Goal: Information Seeking & Learning: Learn about a topic

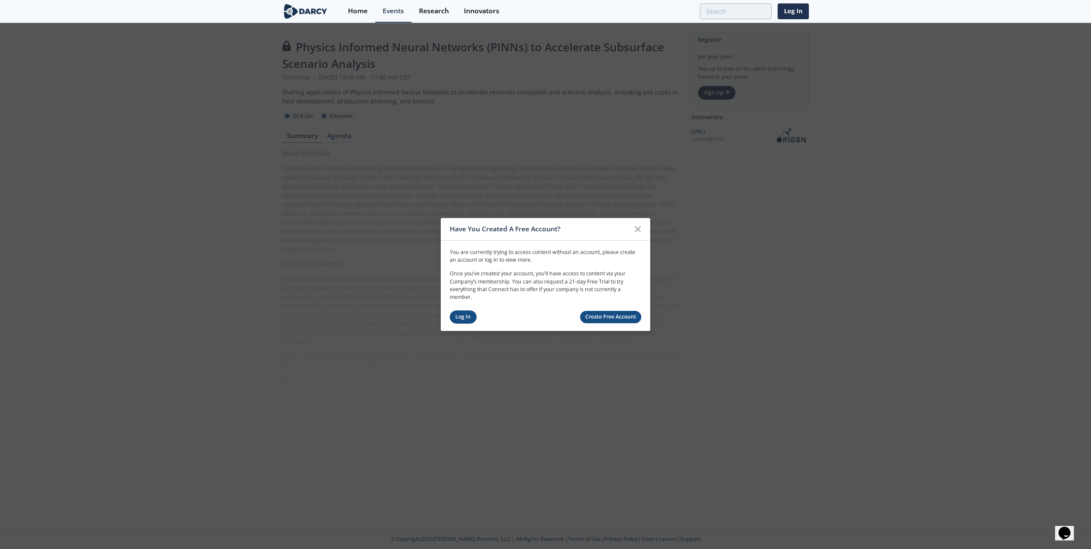
click at [461, 315] on link "Log In" at bounding box center [463, 316] width 27 height 13
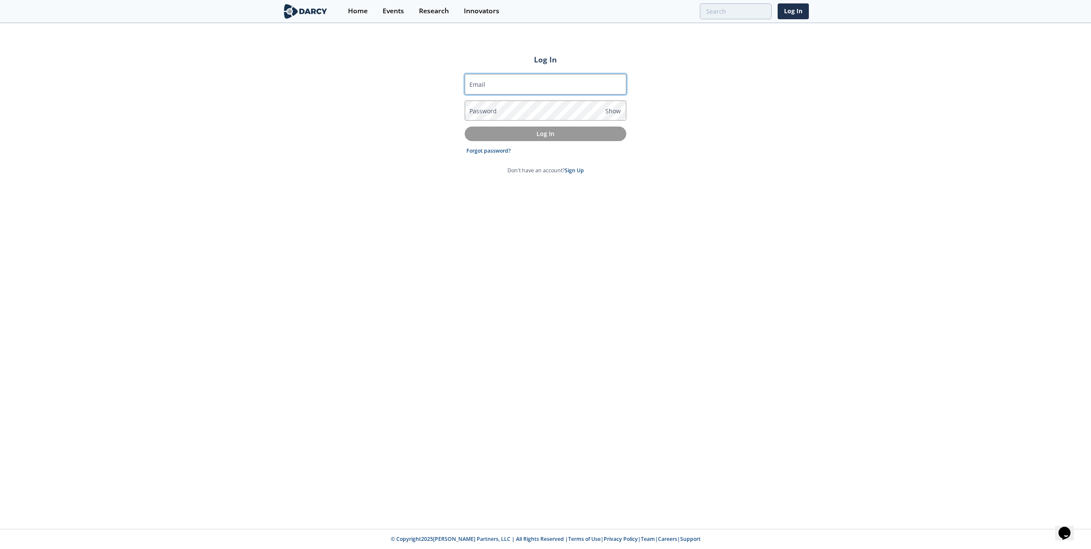
click at [492, 87] on input "Email" at bounding box center [546, 84] width 162 height 21
type input "[PERSON_NAME][EMAIL_ADDRESS][PERSON_NAME][DOMAIN_NAME]"
click at [486, 109] on label "Password" at bounding box center [482, 110] width 27 height 9
click at [465, 127] on button "Log In" at bounding box center [546, 134] width 162 height 14
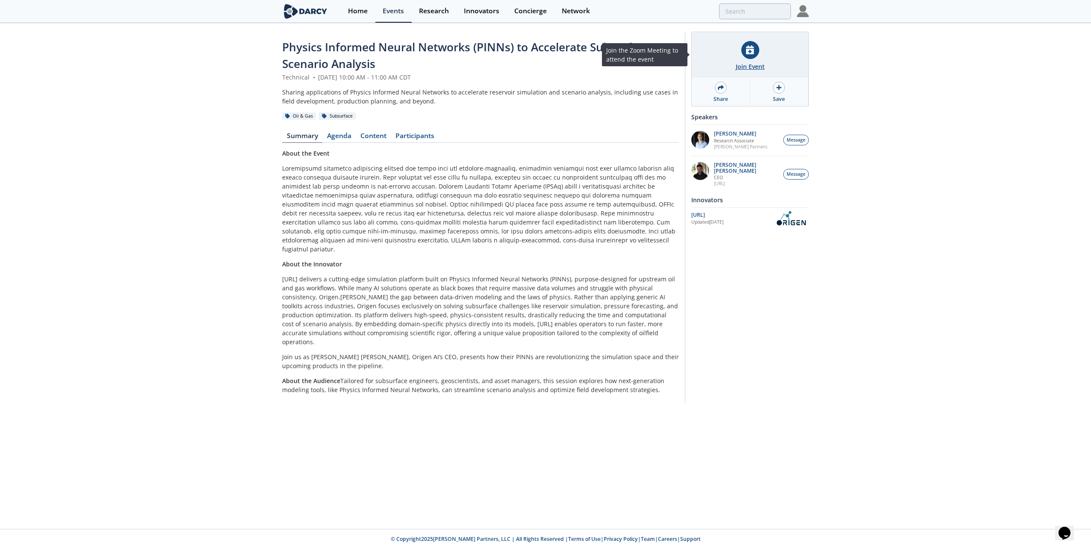
drag, startPoint x: 751, startPoint y: 53, endPoint x: 753, endPoint y: 59, distance: 6.5
click at [751, 53] on icon at bounding box center [750, 49] width 8 height 9
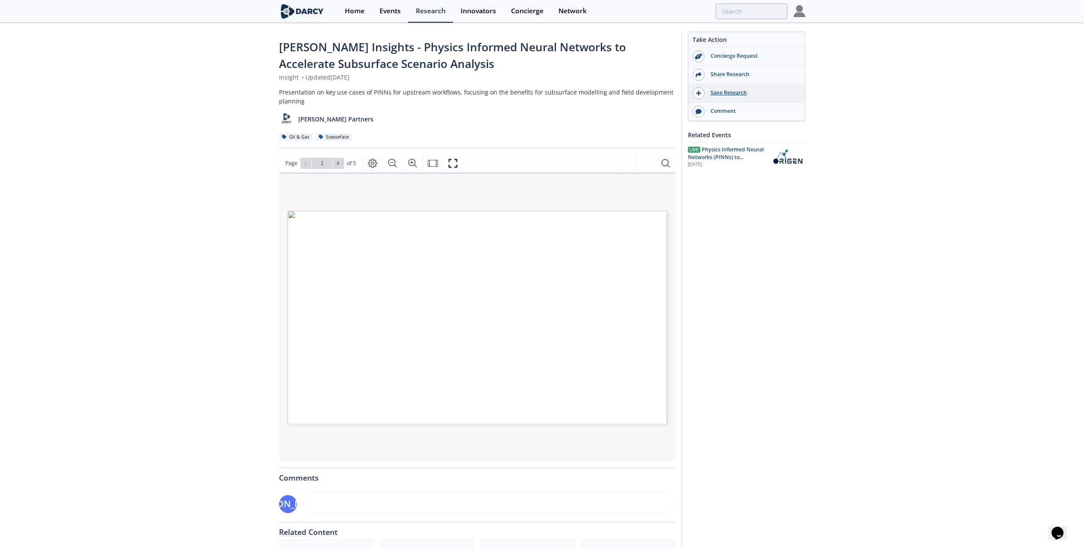
click at [731, 93] on div "Save Research" at bounding box center [753, 93] width 96 height 8
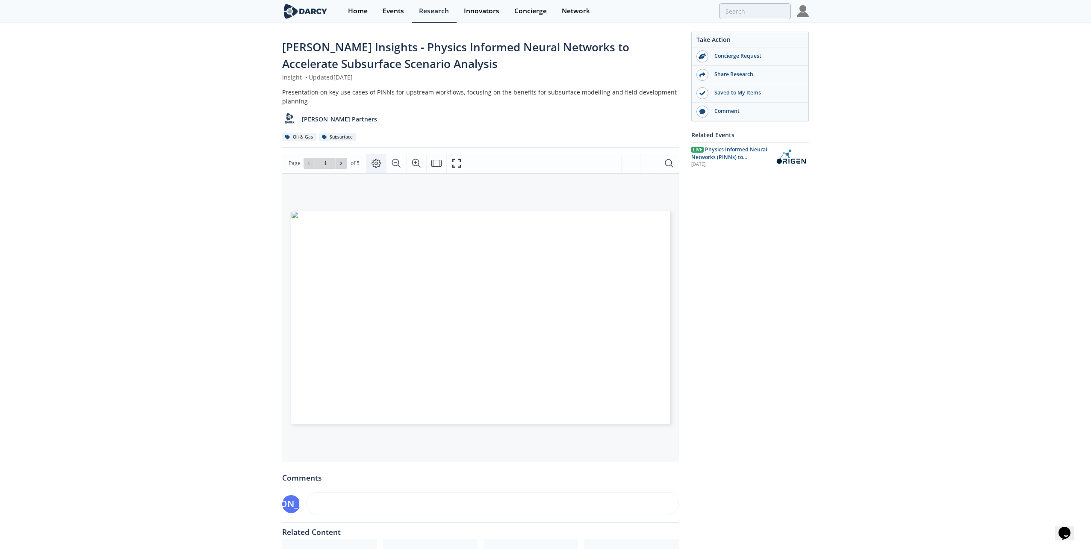
click at [373, 160] on icon "Page Layout" at bounding box center [375, 163] width 9 height 9
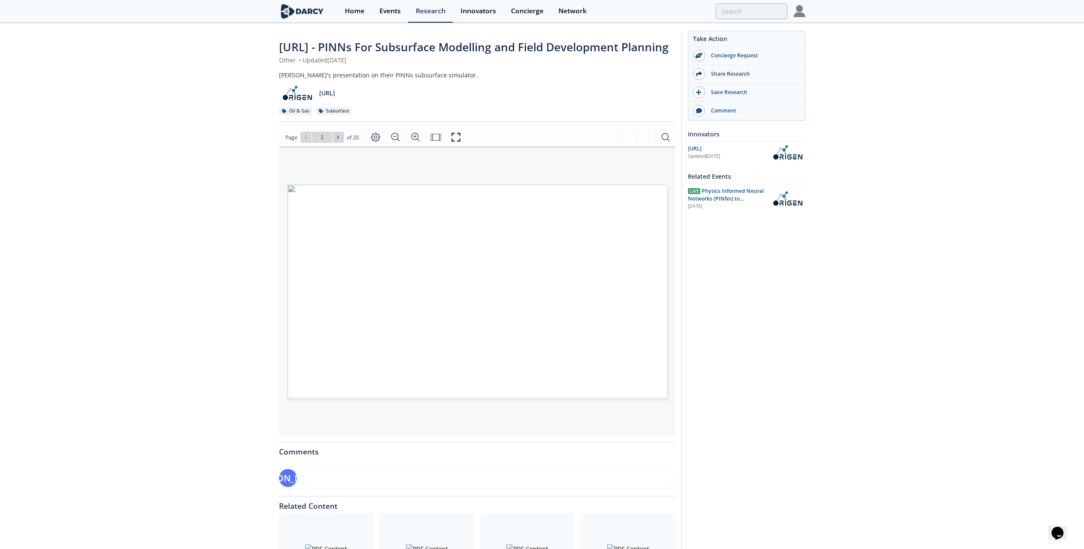
scroll to position [85, 0]
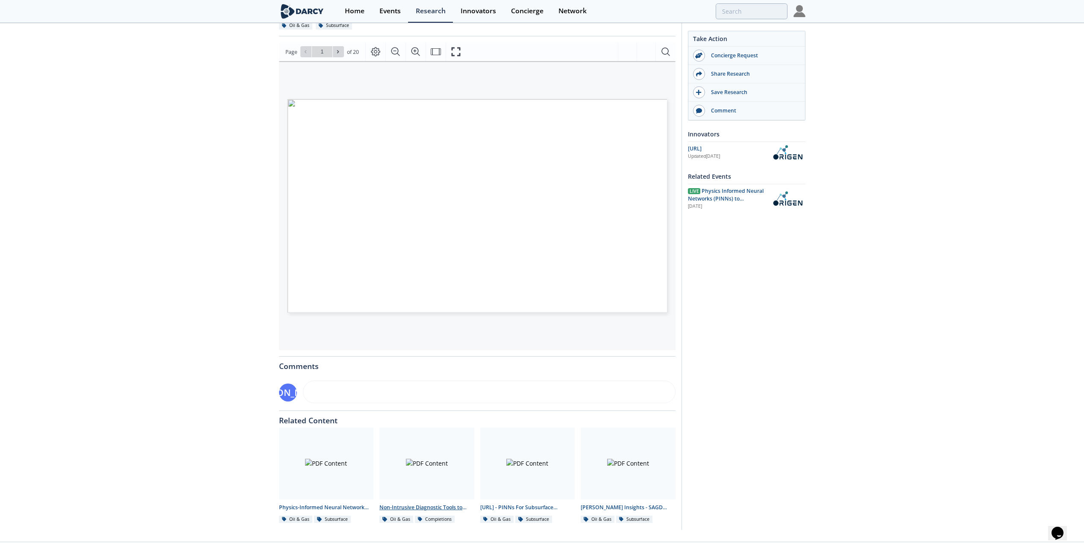
click at [398, 472] on div at bounding box center [427, 463] width 95 height 72
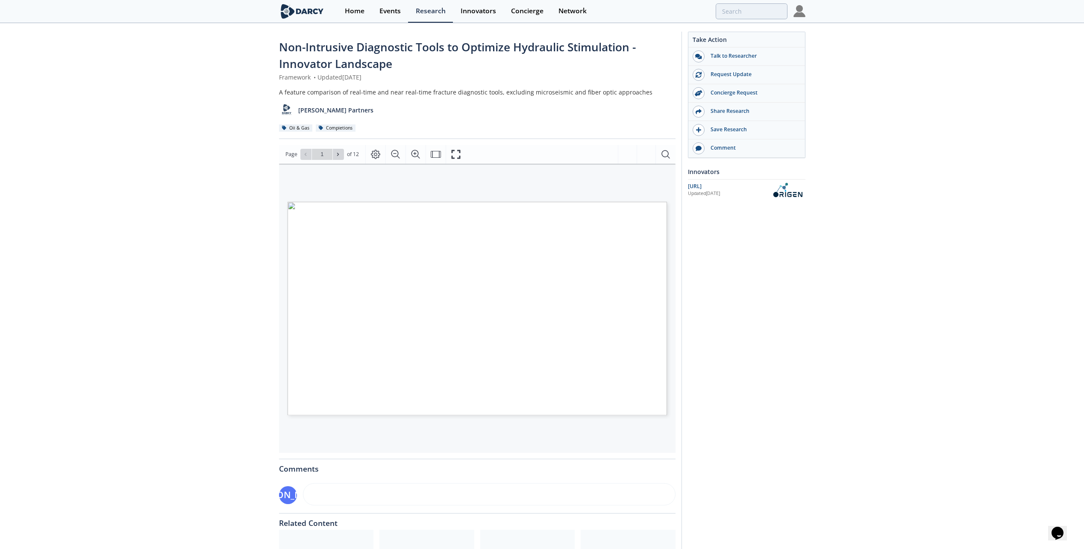
scroll to position [85, 0]
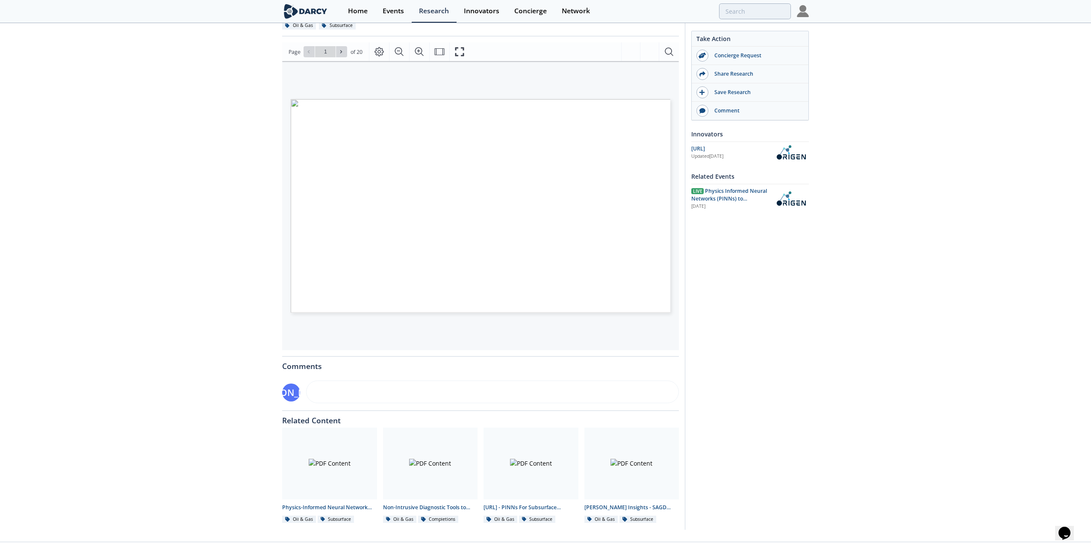
click at [541, 230] on div "AI for Physics: Complete Reservoir Simulations in Seconds © 2025 ORIGEN AI. ALL…" at bounding box center [481, 206] width 380 height 214
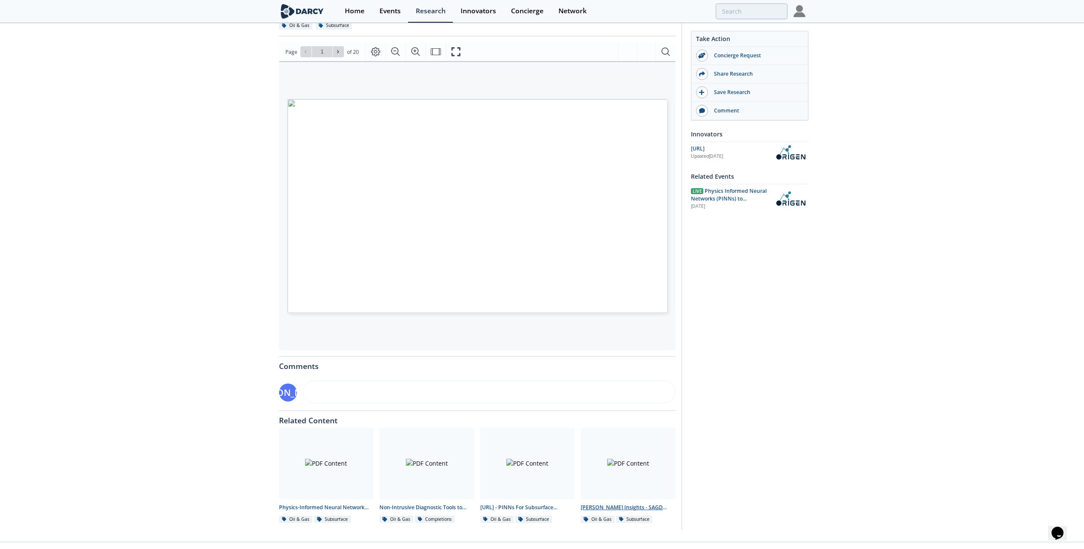
click at [628, 493] on div at bounding box center [628, 463] width 95 height 72
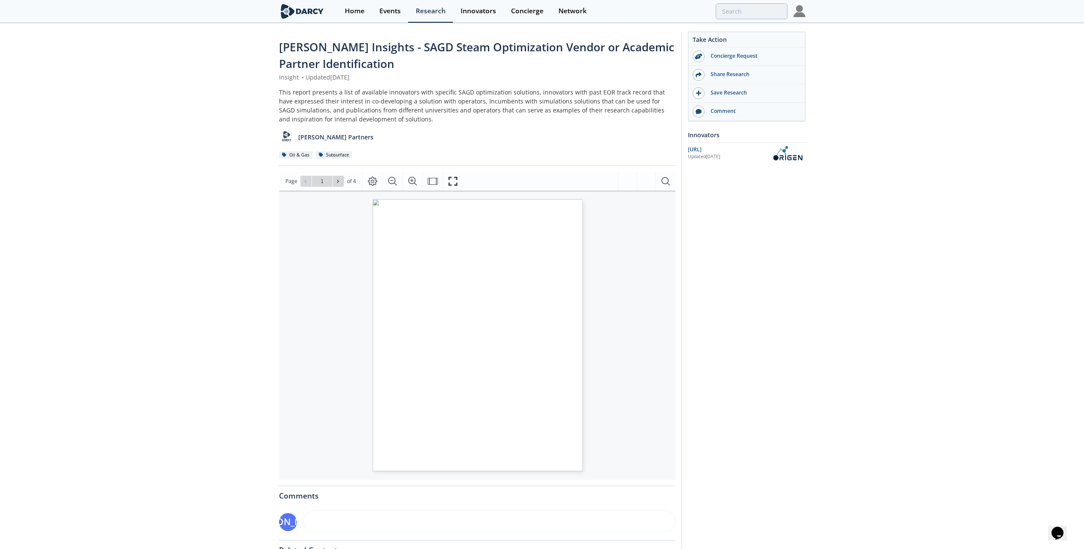
scroll to position [85, 0]
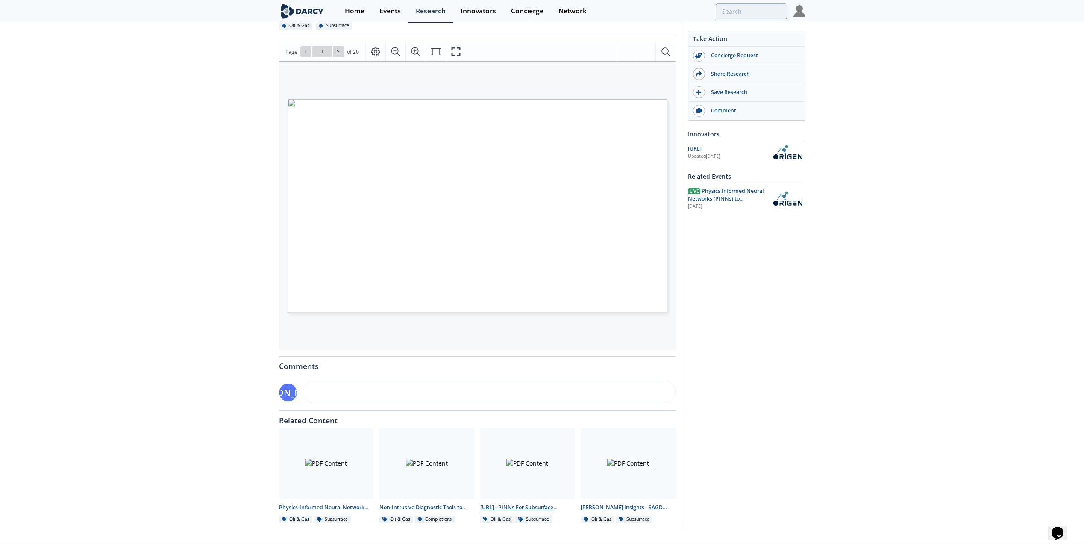
click at [550, 481] on div at bounding box center [527, 463] width 95 height 72
click at [524, 511] on div "OriGen.AI - PINNs For Subsurface Modelling and Field Development Planning" at bounding box center [527, 508] width 95 height 8
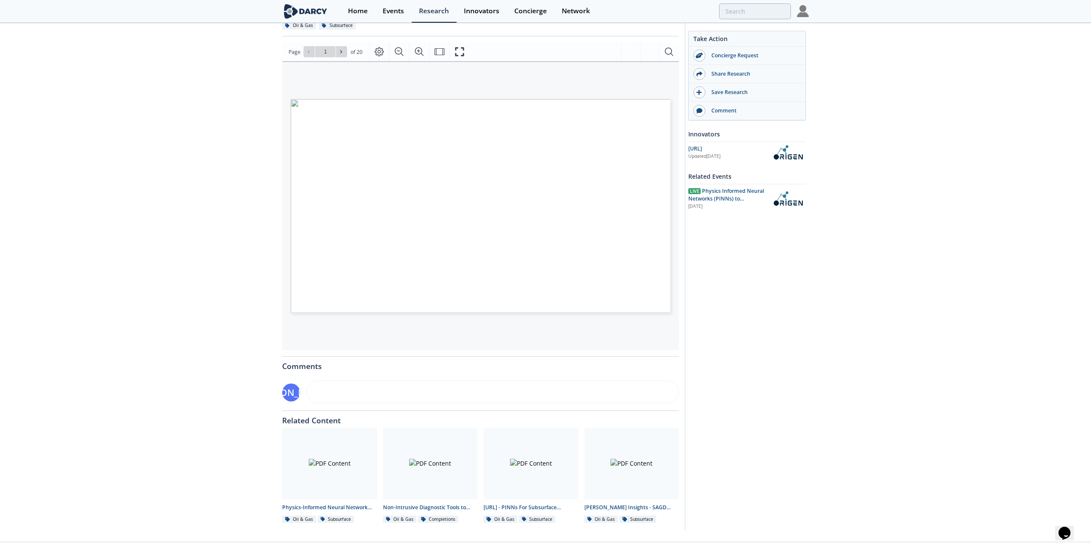
click at [646, 140] on div "AI for Physics: Complete Reservoir Simulations in Seconds © 2025 ORIGEN AI. ALL…" at bounding box center [481, 206] width 380 height 214
click at [341, 53] on icon at bounding box center [341, 51] width 2 height 3
type input "2"
click at [341, 53] on icon at bounding box center [341, 51] width 2 height 3
type input "3"
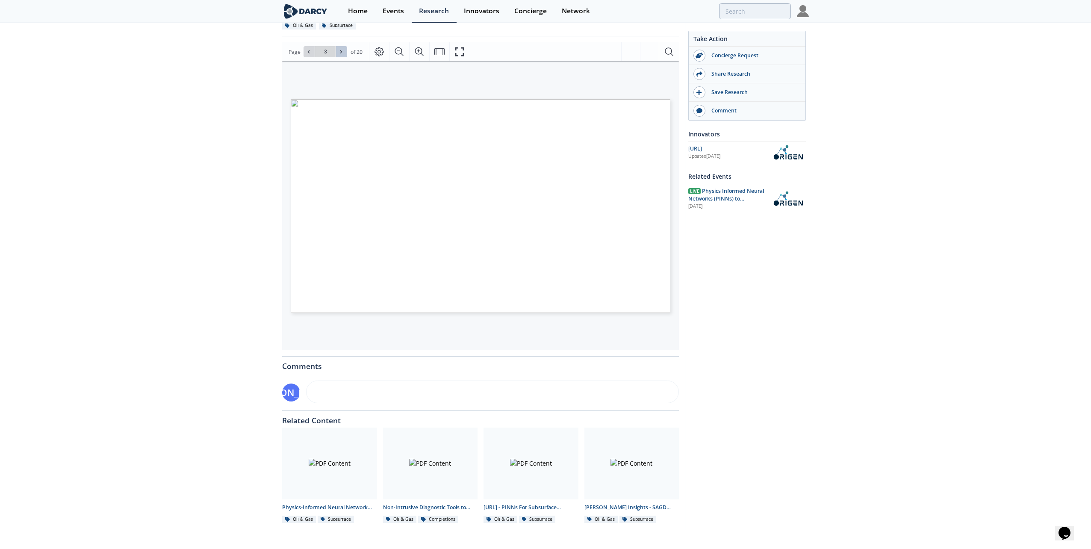
click at [341, 53] on icon at bounding box center [341, 51] width 2 height 3
type input "4"
